Goal: Task Accomplishment & Management: Manage account settings

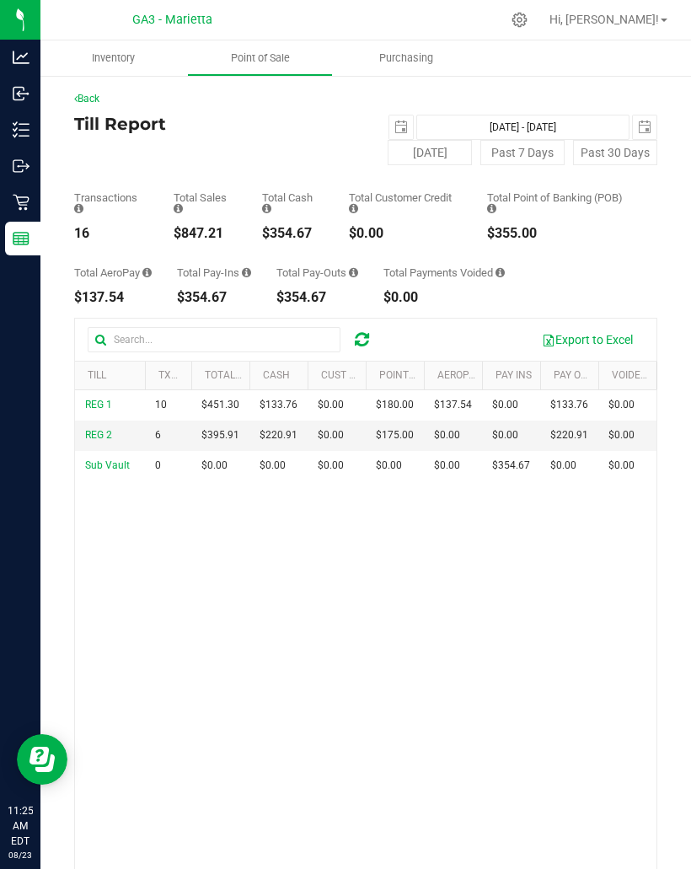
click at [0, 0] on p "Retail" at bounding box center [0, 0] width 0 height 0
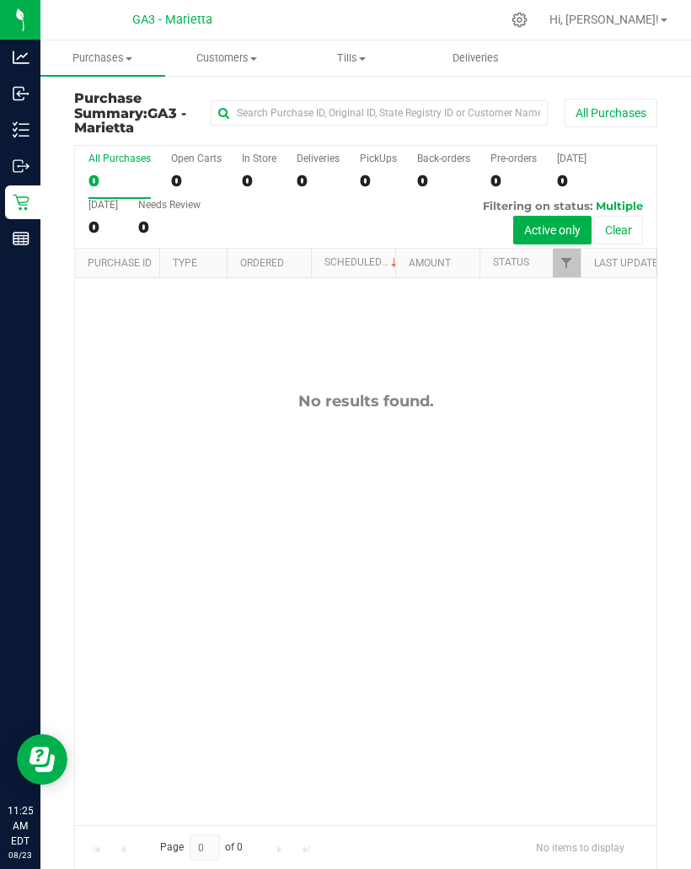
click at [341, 60] on span "Tills" at bounding box center [351, 58] width 123 height 15
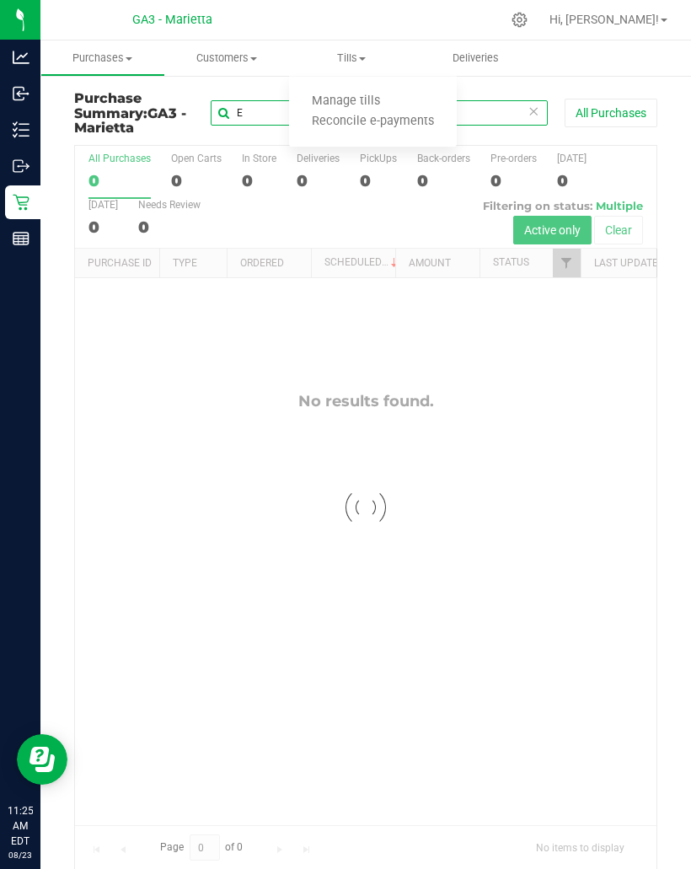
type input "E"
click at [361, 99] on span "Manage tills" at bounding box center [346, 101] width 114 height 14
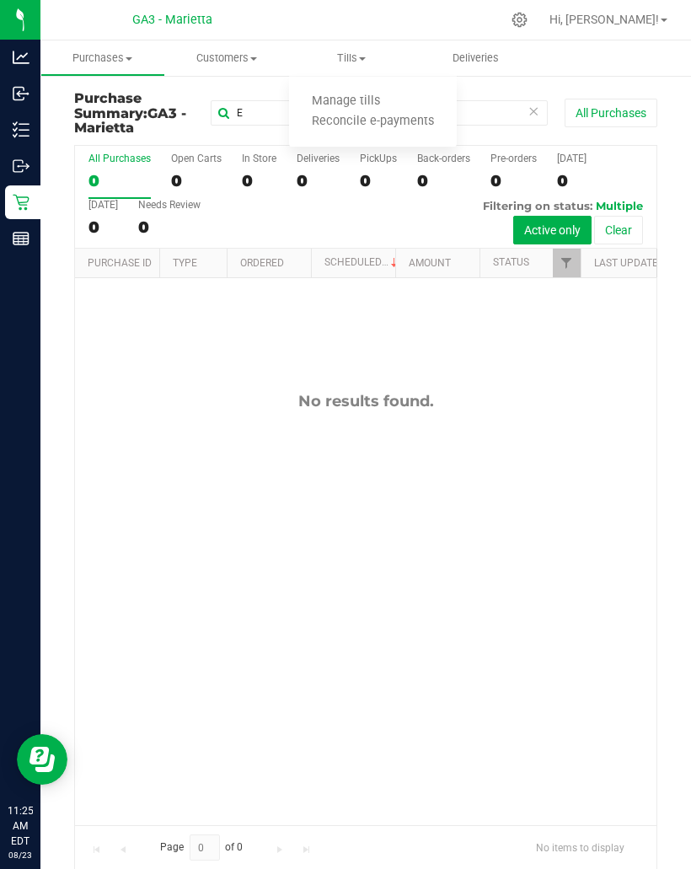
click at [380, 104] on span "Manage tills" at bounding box center [346, 101] width 114 height 14
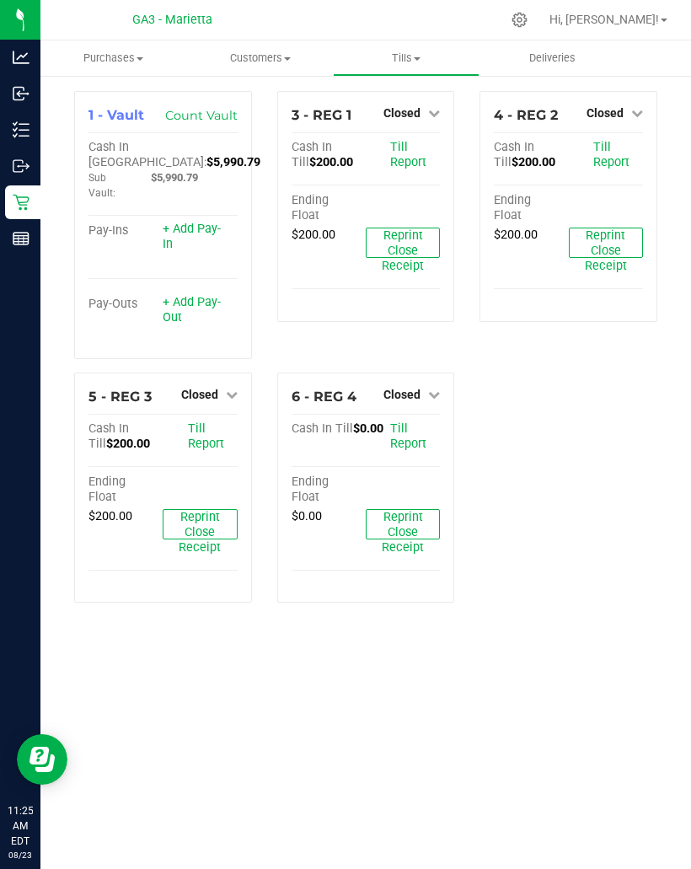
click at [429, 116] on icon at bounding box center [434, 113] width 12 height 12
click at [417, 154] on link "Open Till" at bounding box center [401, 148] width 45 height 13
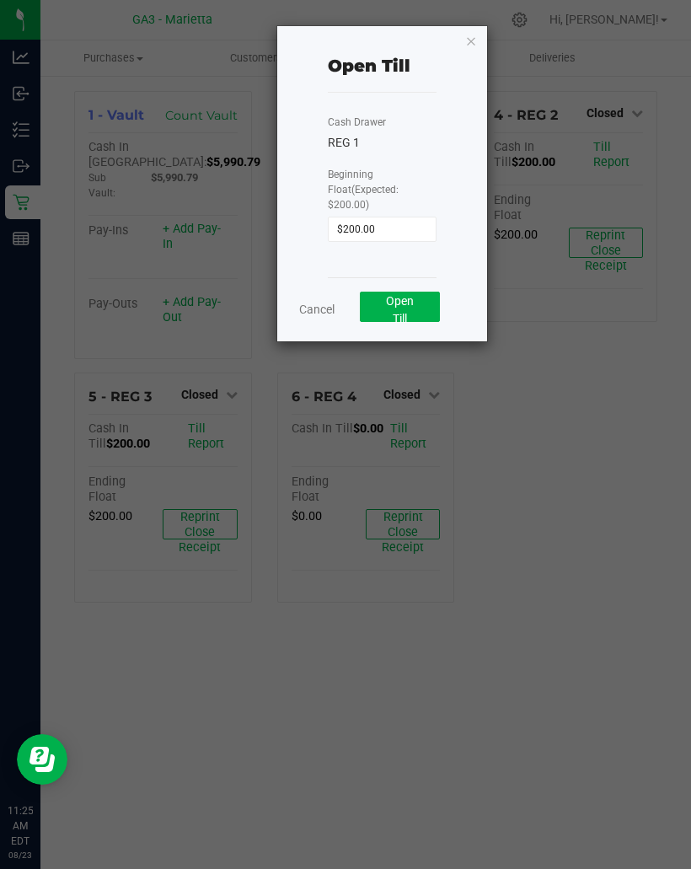
click at [406, 295] on button "Open Till" at bounding box center [400, 307] width 80 height 30
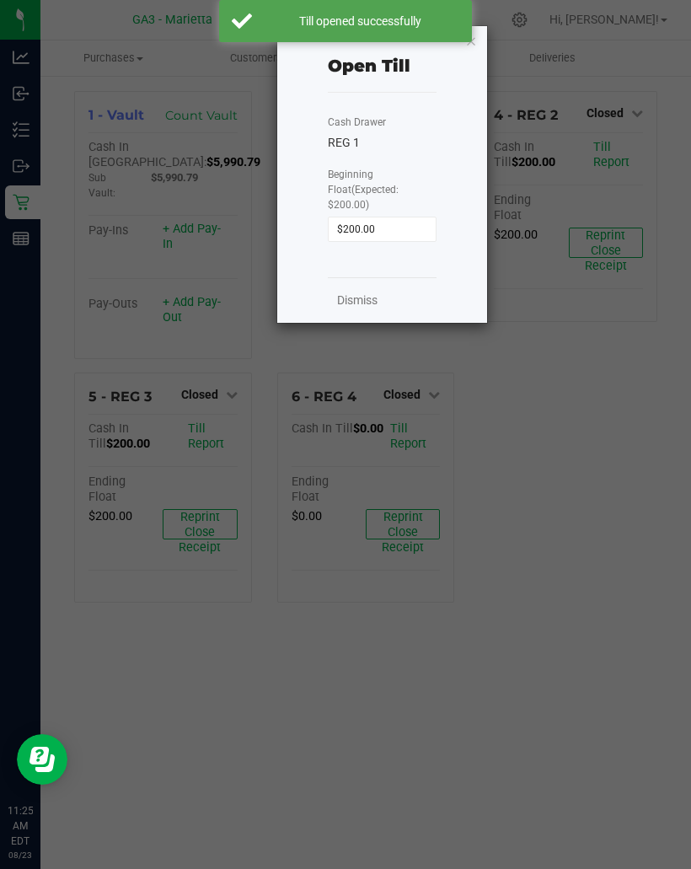
click at [472, 45] on icon "button" at bounding box center [471, 40] width 12 height 20
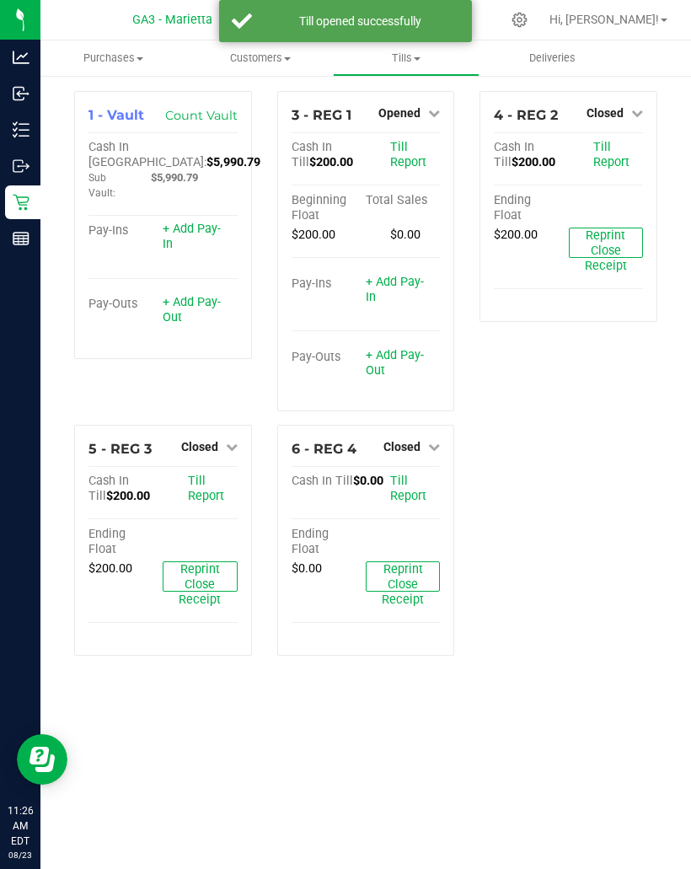
click at [640, 117] on icon at bounding box center [638, 113] width 12 height 12
click at [616, 142] on link "Open Till" at bounding box center [605, 148] width 45 height 13
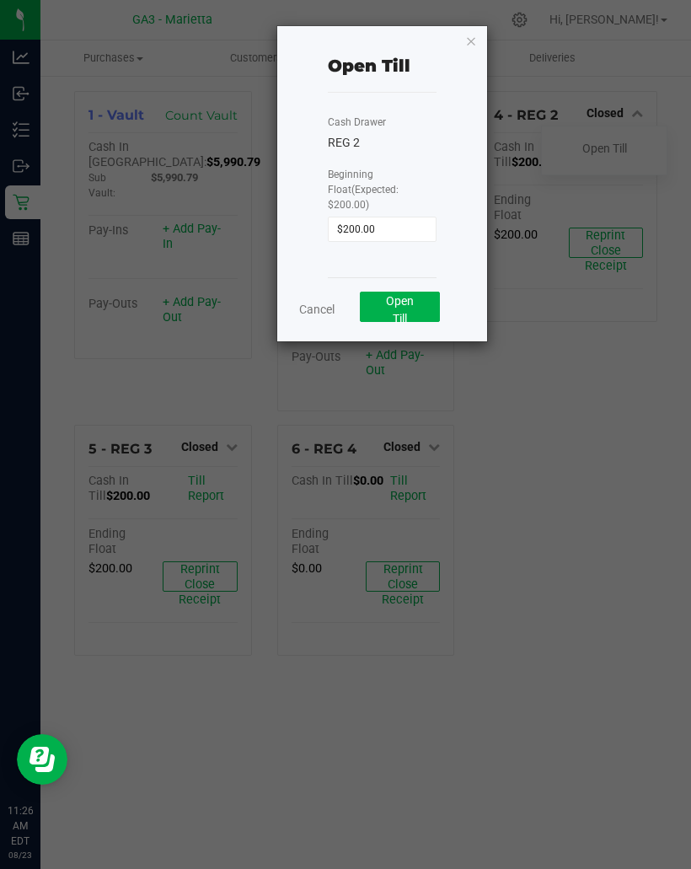
click at [408, 294] on span "Open Till" at bounding box center [400, 309] width 28 height 31
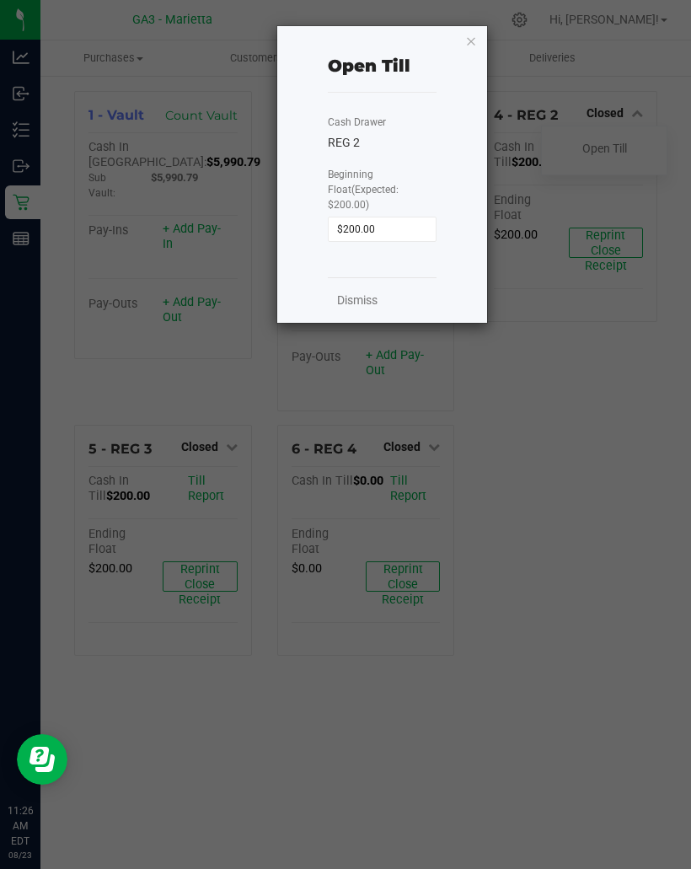
click at [476, 30] on icon "button" at bounding box center [471, 40] width 12 height 20
